Goal: Task Accomplishment & Management: Manage account settings

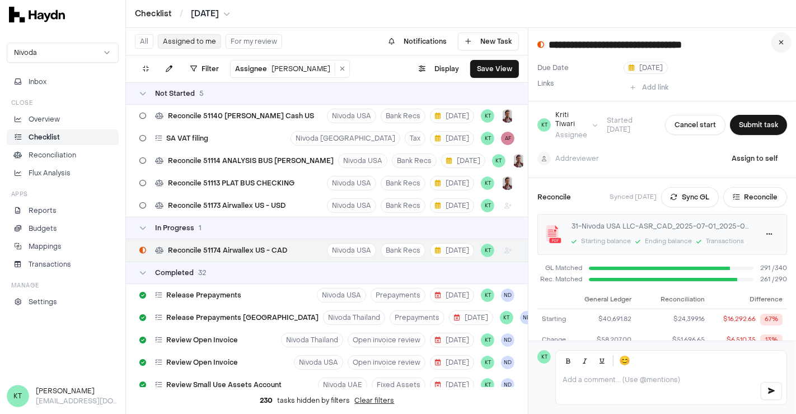
click at [779, 42] on button at bounding box center [782, 42] width 20 height 20
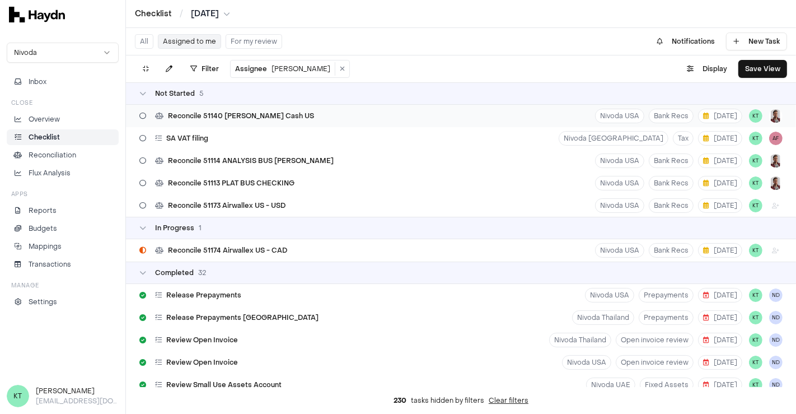
click at [362, 113] on div "Reconcile 51140 [PERSON_NAME] Cash US Nivoda USA Bank Recs [DATE] KT" at bounding box center [461, 116] width 670 height 22
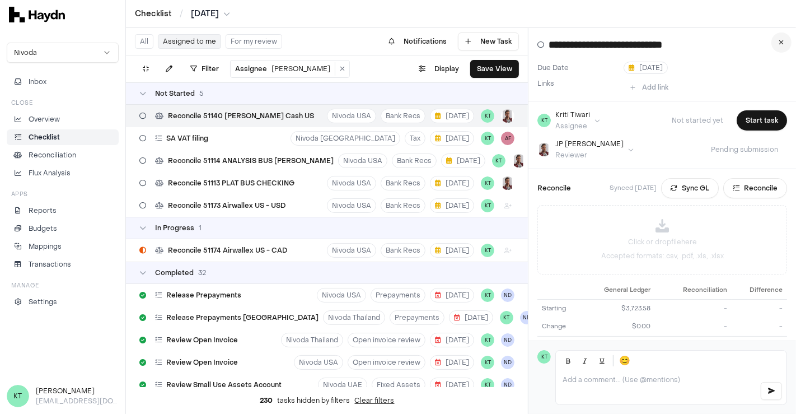
click at [783, 44] on icon at bounding box center [781, 42] width 5 height 7
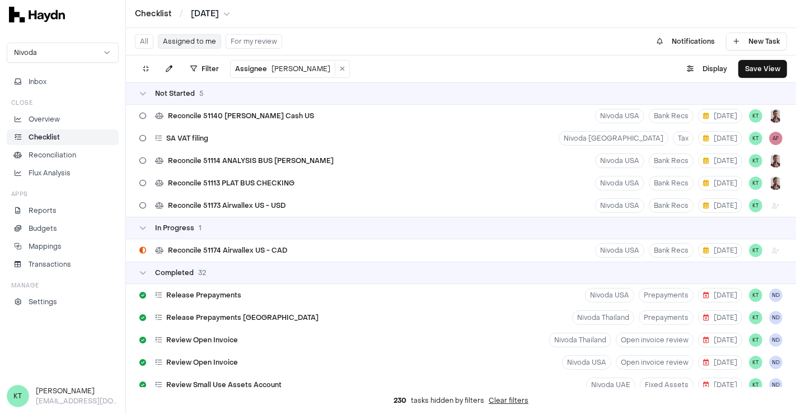
click at [448, 104] on div "Not Started 5" at bounding box center [461, 93] width 670 height 22
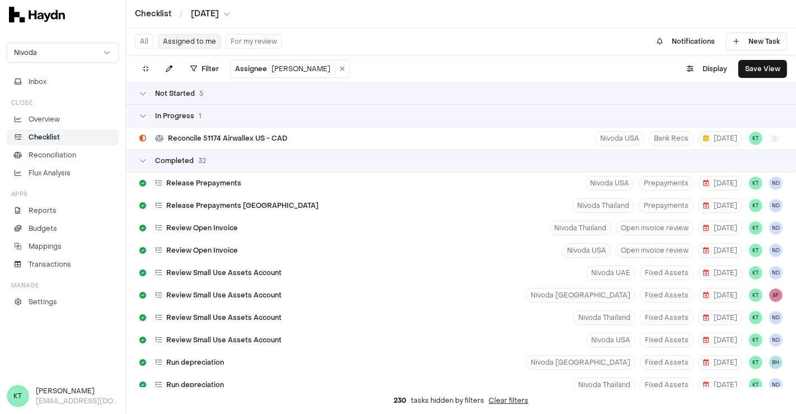
click at [424, 113] on div "In Progress 1" at bounding box center [460, 115] width 643 height 9
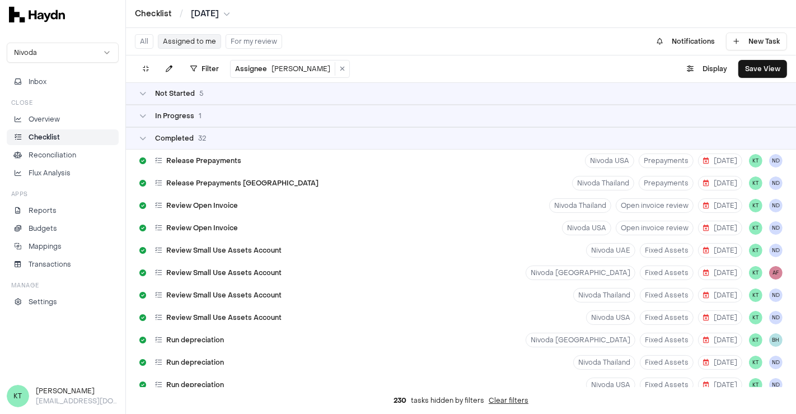
click at [356, 93] on div "Not Started 5" at bounding box center [460, 93] width 643 height 9
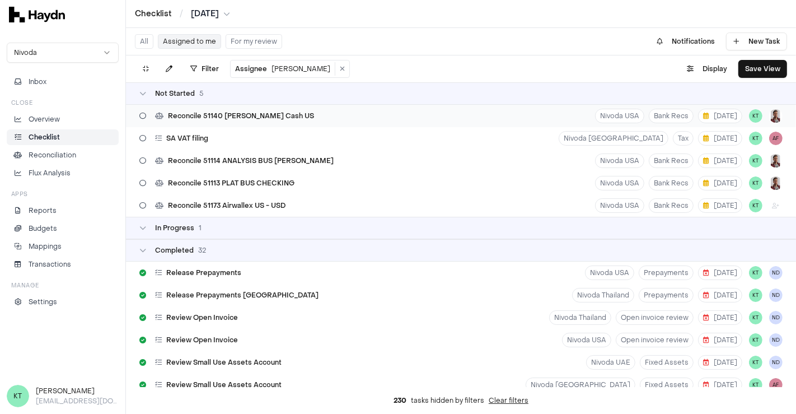
click at [507, 119] on div "Reconcile 51140 [PERSON_NAME] Cash US Nivoda USA Bank Recs [DATE] KT" at bounding box center [461, 116] width 670 height 22
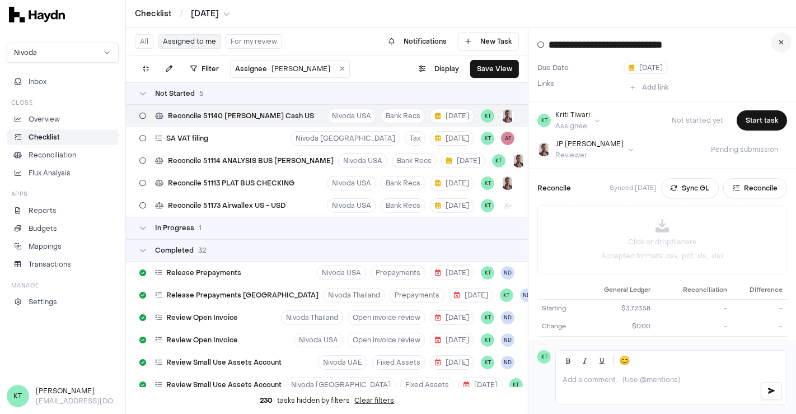
click at [777, 45] on button at bounding box center [782, 42] width 20 height 20
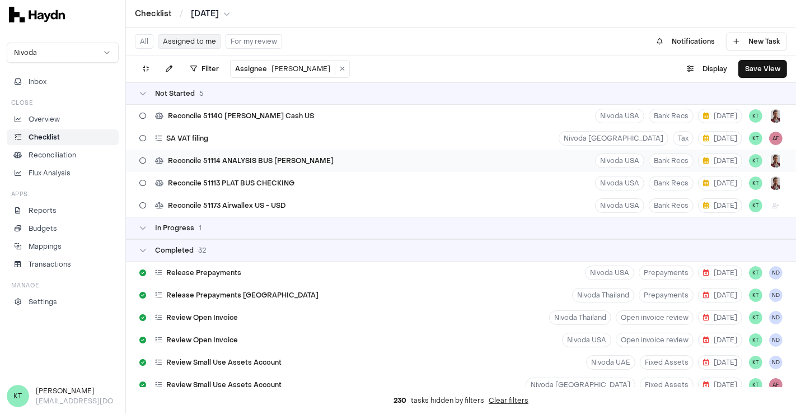
click at [298, 169] on div "Reconcile 51114 ANALYSIS BUS [PERSON_NAME]" at bounding box center [236, 160] width 203 height 21
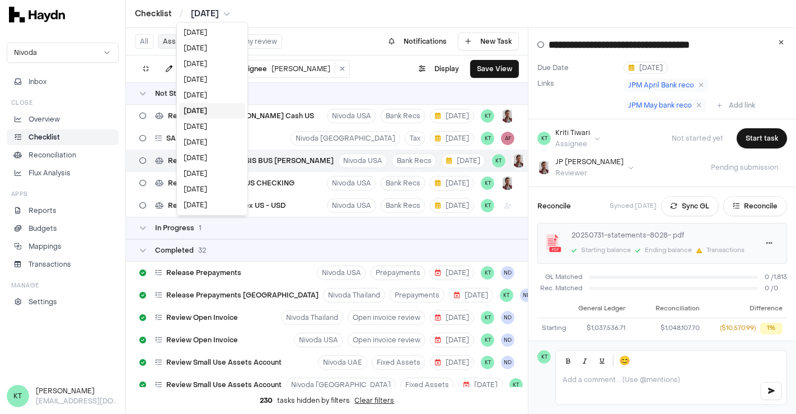
click at [205, 9] on html "Checklist / [DATE] Nivoda Inbox Close Overview Checklist Reconciliation Flux An…" at bounding box center [398, 207] width 796 height 414
click at [202, 123] on div "[DATE]" at bounding box center [212, 127] width 66 height 16
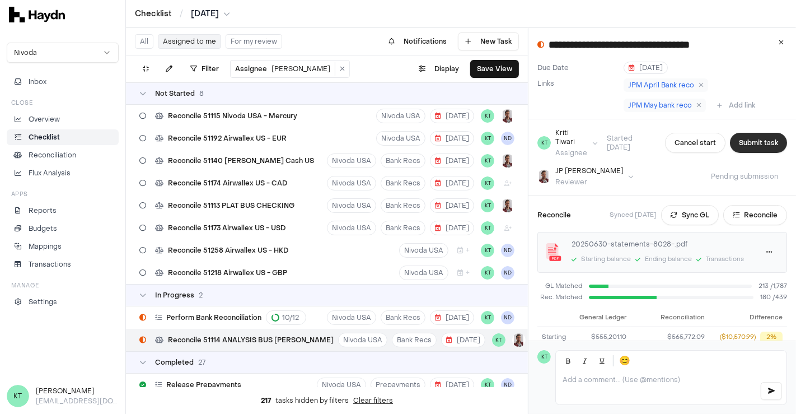
click at [750, 148] on button "Submit task" at bounding box center [758, 143] width 57 height 20
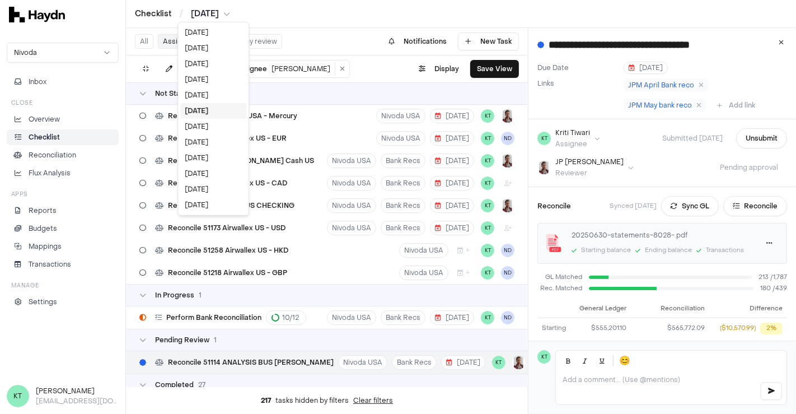
click at [210, 10] on html "Checklist / [DATE] Nivoda Inbox Close Overview Checklist Reconciliation Flux An…" at bounding box center [398, 207] width 796 height 414
click at [766, 210] on html "Checklist / [DATE] Nivoda Inbox Close Overview Checklist Reconciliation Flux An…" at bounding box center [398, 207] width 796 height 414
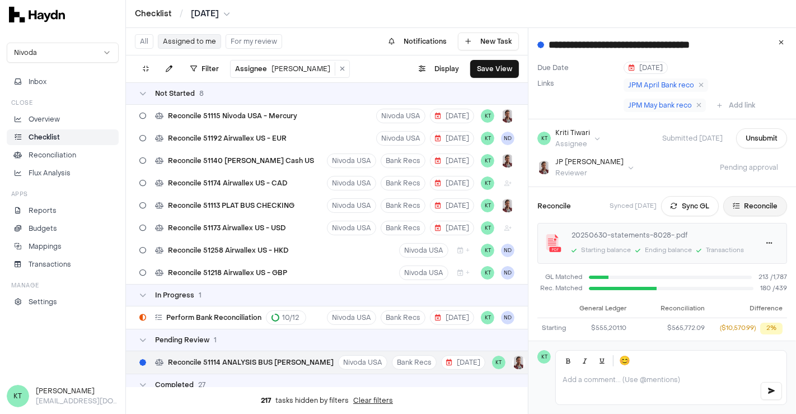
click at [748, 203] on button "Reconcile" at bounding box center [755, 206] width 64 height 20
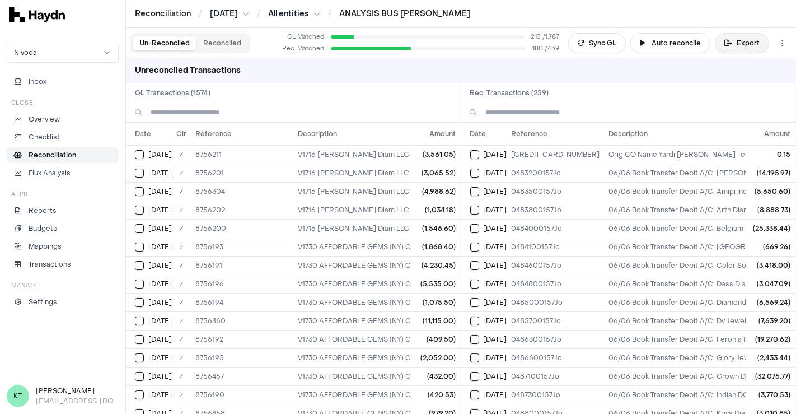
click at [749, 48] on button "Export" at bounding box center [742, 43] width 54 height 20
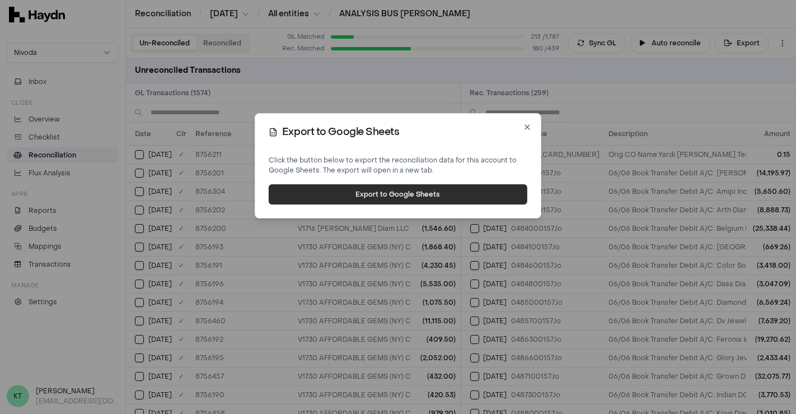
click at [373, 194] on button "Export to Google Sheets" at bounding box center [398, 194] width 259 height 20
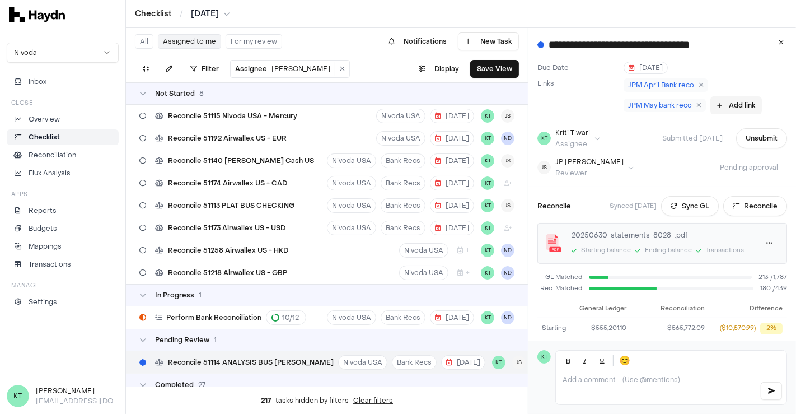
click at [735, 105] on button "Add link" at bounding box center [737, 105] width 52 height 18
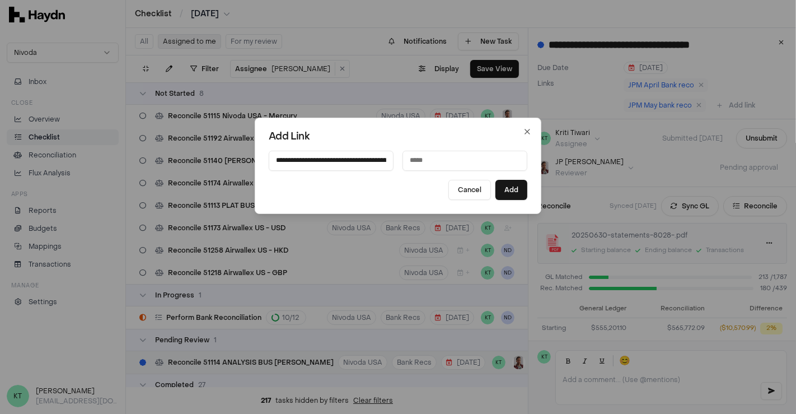
scroll to position [0, 278]
type input "**********"
click at [438, 161] on input at bounding box center [465, 161] width 125 height 20
type input "**********"
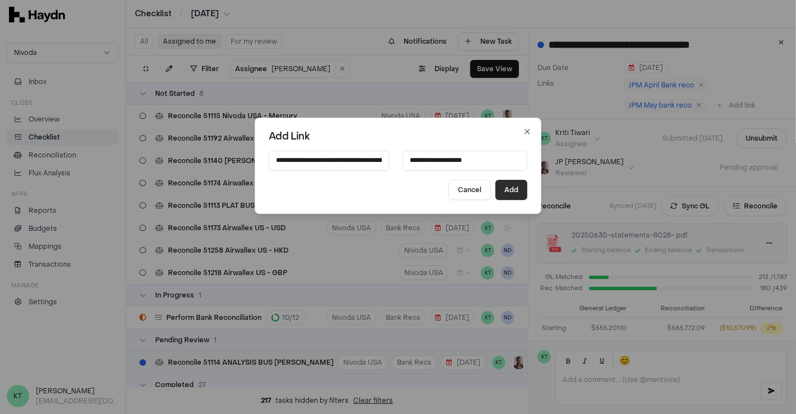
click at [512, 193] on button "Add" at bounding box center [512, 190] width 32 height 20
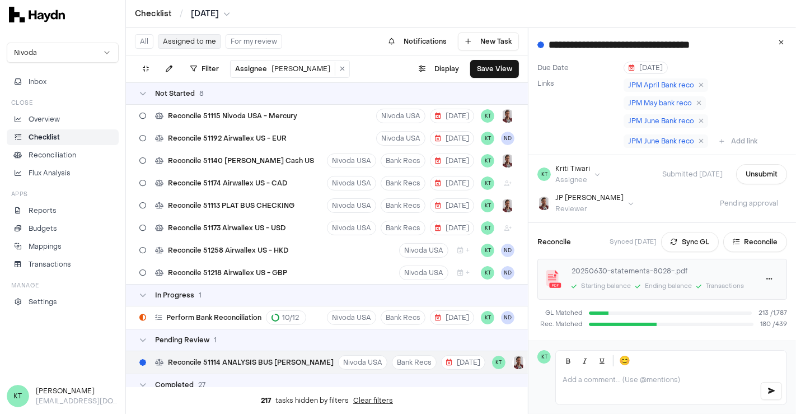
click at [741, 115] on div "JPM April Bank reco JPM May bank reco JPM June Bank reco JPM June Bank reco Add…" at bounding box center [706, 114] width 164 height 72
click at [701, 138] on link "JPM June Bank reco" at bounding box center [666, 140] width 85 height 13
click at [699, 140] on icon at bounding box center [701, 141] width 5 height 7
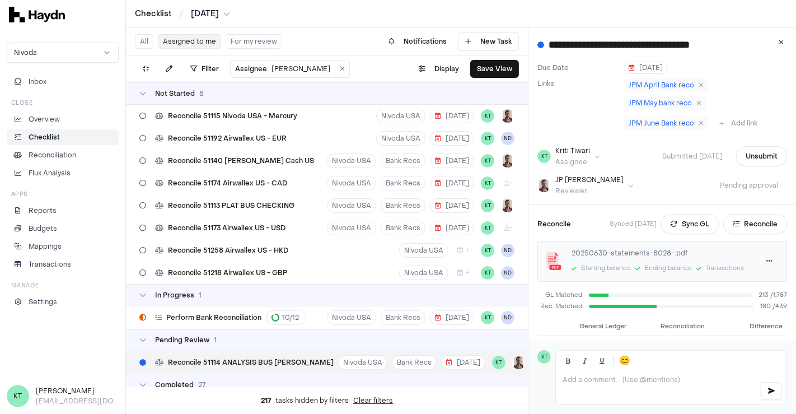
click at [619, 151] on div "KT Kriti Tiwari Assignee Submitted [DATE] Unsubmit" at bounding box center [663, 156] width 250 height 20
click at [202, 17] on html "Checklist / [DATE] Nivoda Inbox Close Overview Checklist Reconciliation Flux An…" at bounding box center [398, 207] width 796 height 414
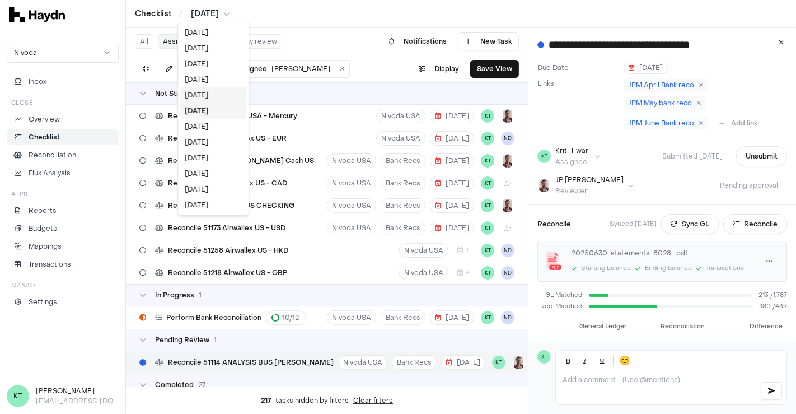
click at [198, 92] on div "[DATE]" at bounding box center [213, 95] width 66 height 16
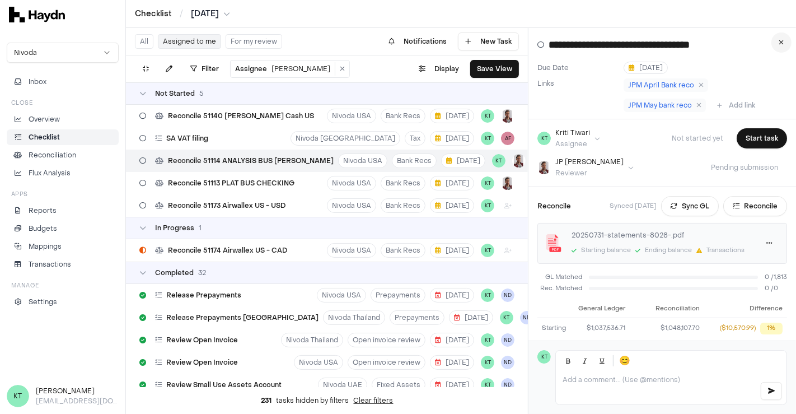
click at [785, 41] on button at bounding box center [782, 42] width 20 height 20
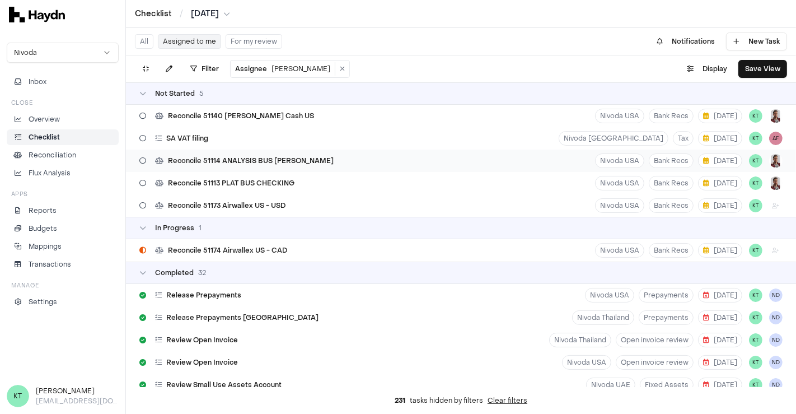
click at [340, 150] on div "Reconcile 51114 ANALYSIS BUS [PERSON_NAME] Nivoda USA Bank Recs [DATE] KT" at bounding box center [461, 161] width 670 height 22
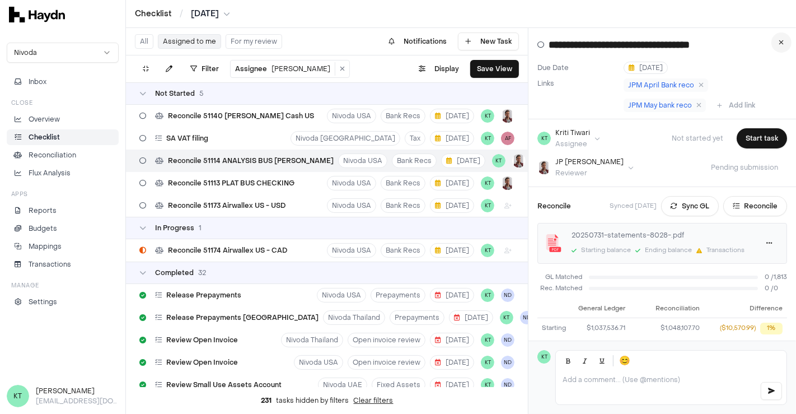
click at [783, 40] on icon at bounding box center [781, 42] width 5 height 7
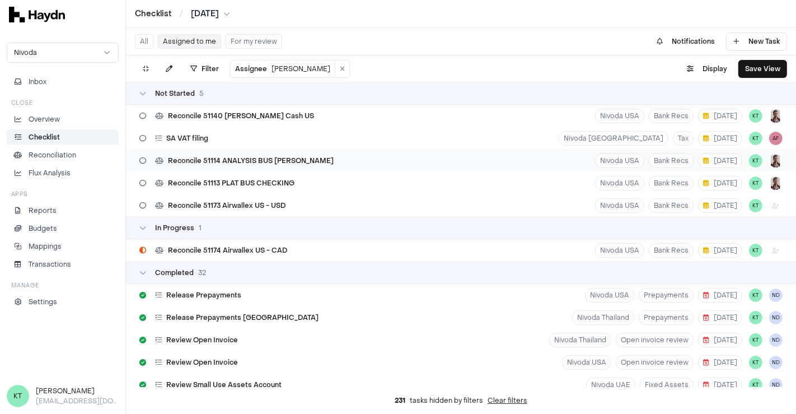
click at [336, 159] on div "Reconcile 51114 ANALYSIS BUS [PERSON_NAME] Nivoda USA Bank Recs [DATE] KT" at bounding box center [461, 161] width 670 height 22
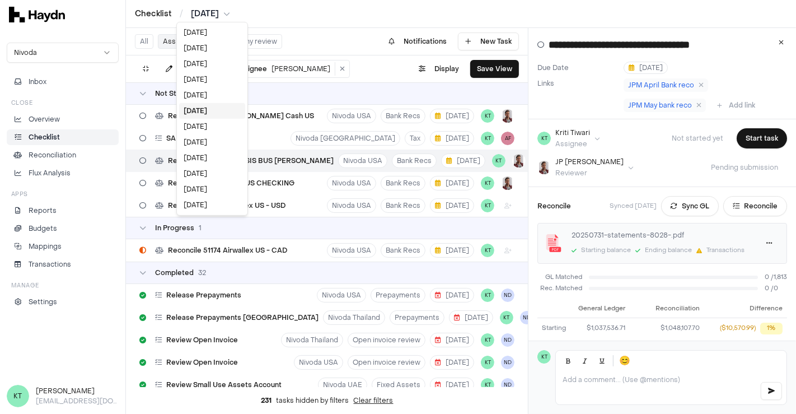
click at [214, 12] on html "Checklist / [DATE] Nivoda Inbox Close Overview Checklist Reconciliation Flux An…" at bounding box center [398, 207] width 796 height 414
click at [201, 122] on div "[DATE]" at bounding box center [212, 127] width 66 height 16
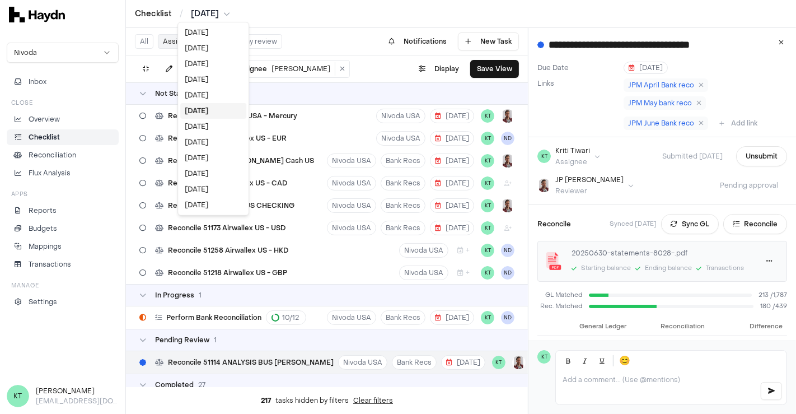
click at [223, 13] on html "Checklist / [DATE] Nivoda Inbox Close Overview Checklist Reconciliation Flux An…" at bounding box center [398, 207] width 796 height 414
click at [208, 99] on div "[DATE]" at bounding box center [213, 95] width 66 height 16
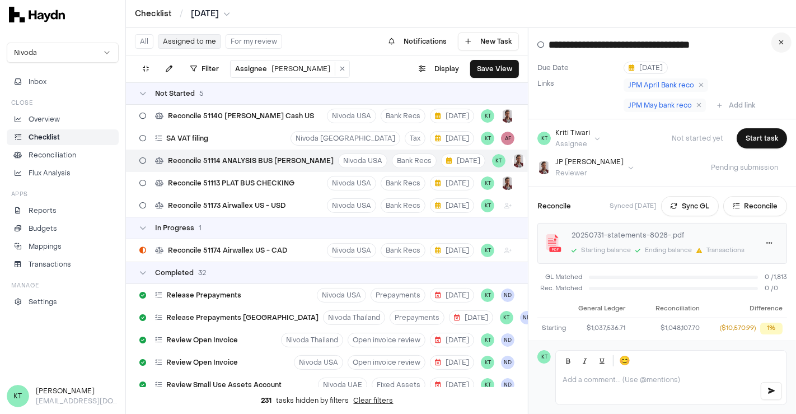
click at [782, 38] on button at bounding box center [782, 42] width 20 height 20
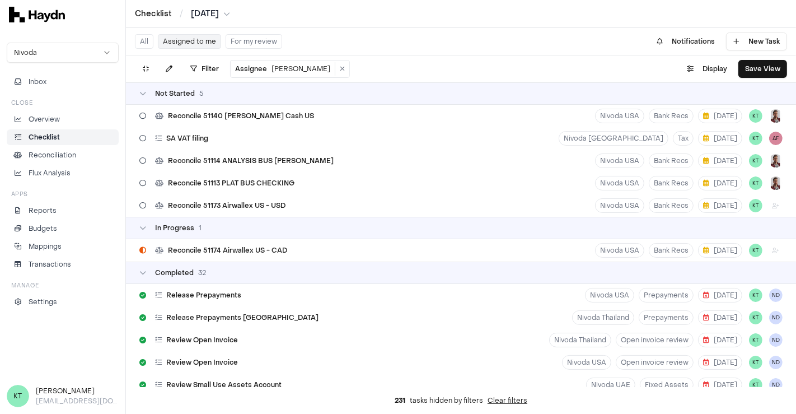
click at [151, 41] on button "All" at bounding box center [144, 41] width 18 height 15
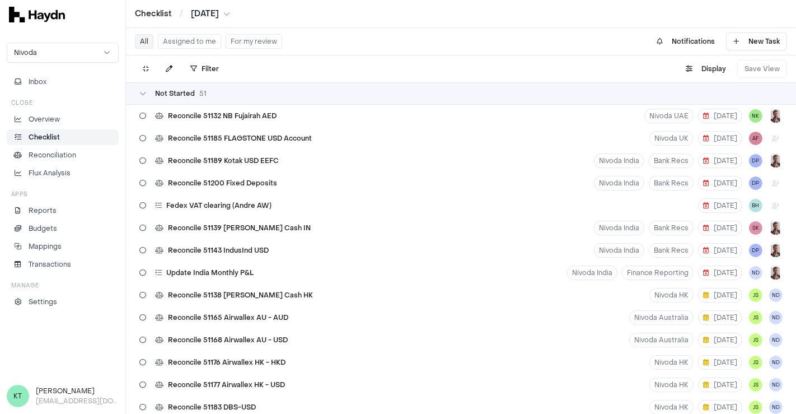
click at [206, 37] on button "Assigned to me" at bounding box center [189, 41] width 63 height 15
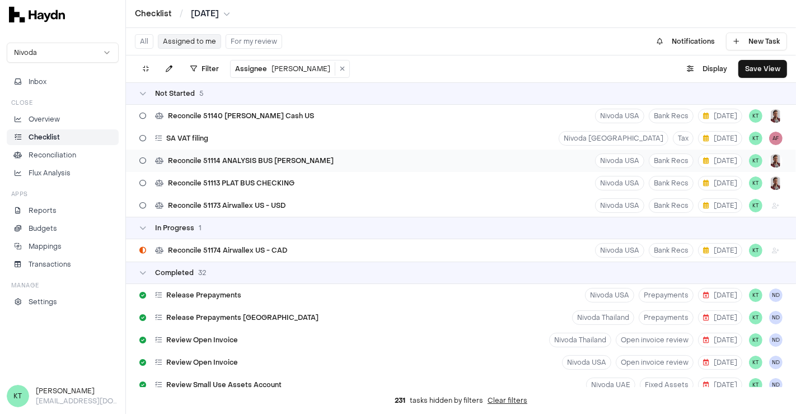
click at [279, 161] on span "Reconcile 51114 ANALYSIS BUS [PERSON_NAME]" at bounding box center [251, 160] width 166 height 9
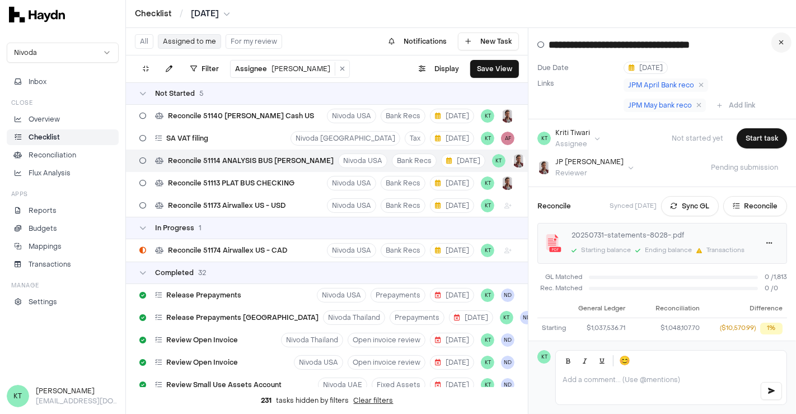
click at [781, 40] on icon at bounding box center [781, 42] width 5 height 7
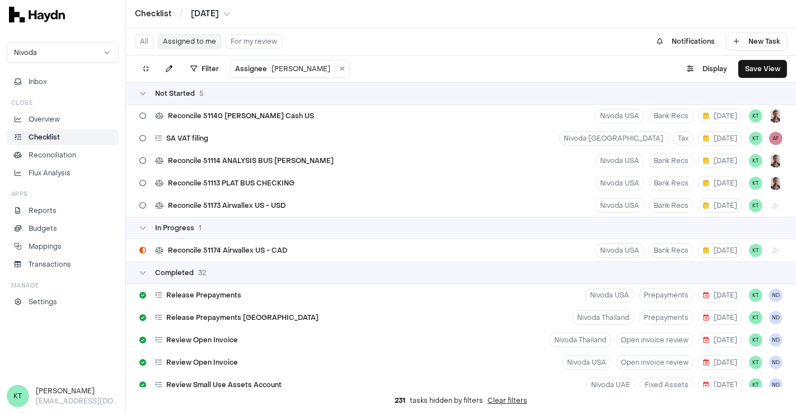
click at [144, 35] on button "All" at bounding box center [144, 41] width 18 height 15
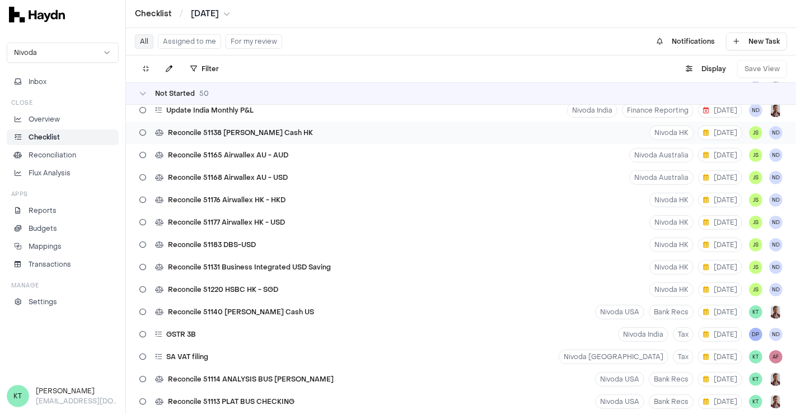
scroll to position [158, 0]
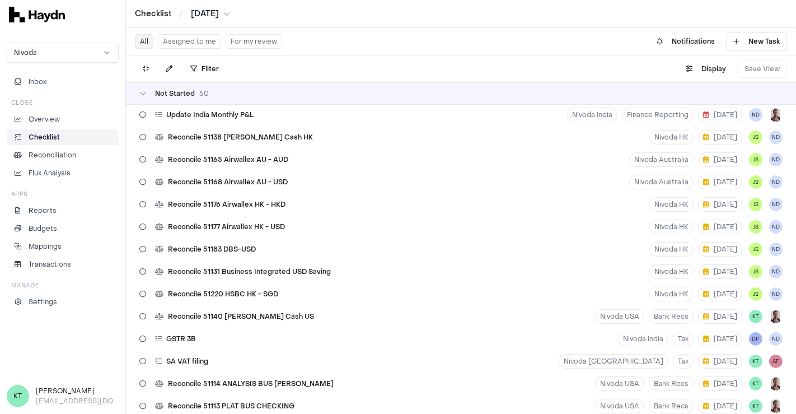
click at [212, 42] on button "Assigned to me" at bounding box center [189, 41] width 63 height 15
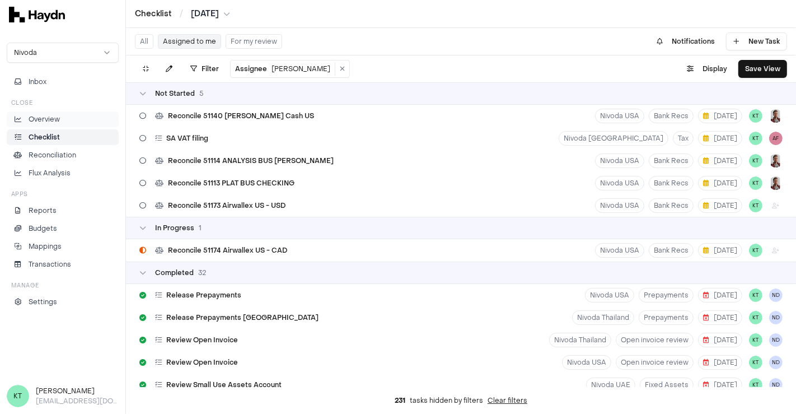
click at [38, 116] on p "Overview" at bounding box center [44, 119] width 31 height 10
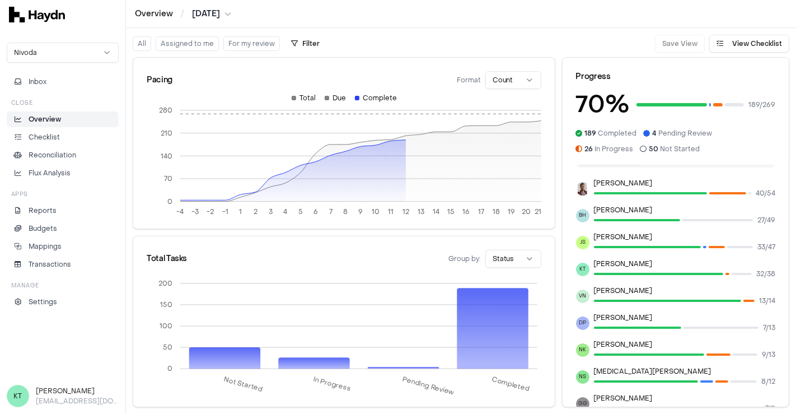
scroll to position [21, 0]
click at [141, 42] on button "All" at bounding box center [142, 43] width 18 height 15
click at [518, 264] on html "Overview / [DATE] Nivoda Inbox Close Overview Checklist Reconciliation Flux Ana…" at bounding box center [398, 207] width 796 height 414
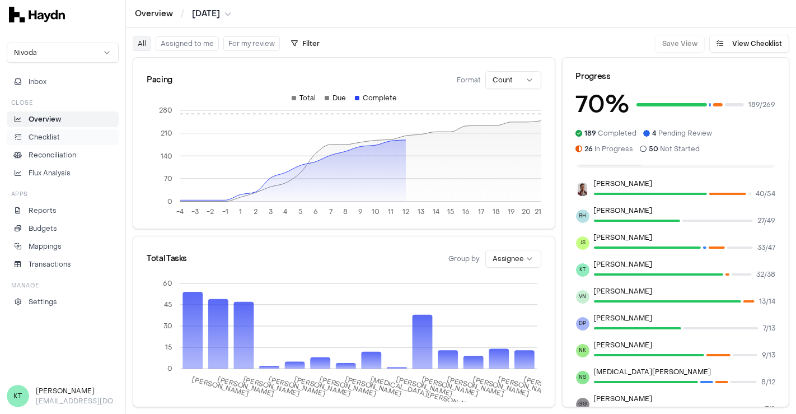
click at [81, 138] on li "Checklist" at bounding box center [63, 137] width 102 height 10
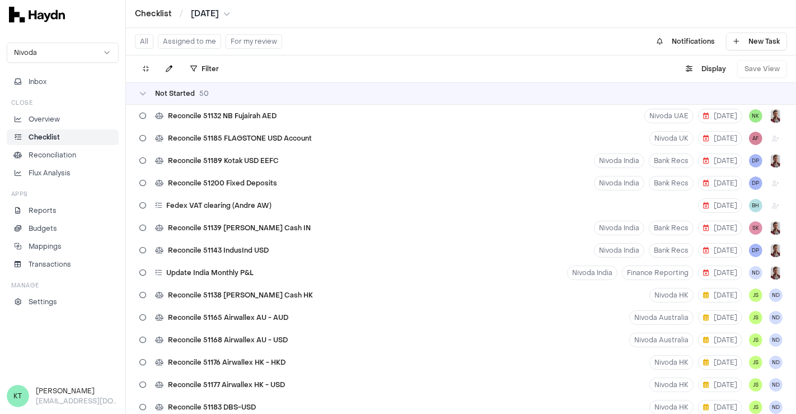
click at [203, 38] on button "Assigned to me" at bounding box center [189, 41] width 63 height 15
